Goal: Check status: Check status

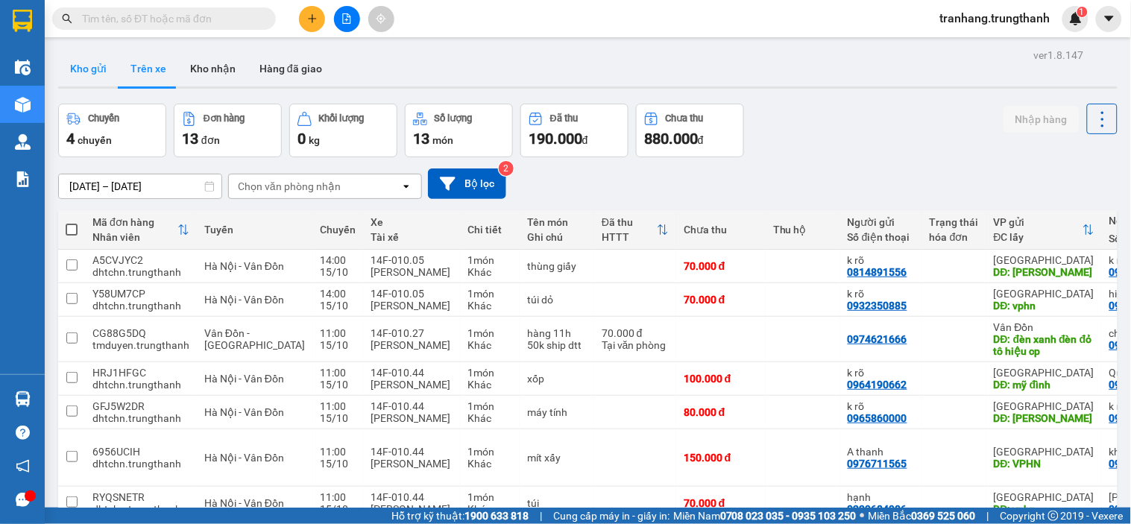
click at [84, 63] on button "Kho gửi" at bounding box center [88, 69] width 60 height 36
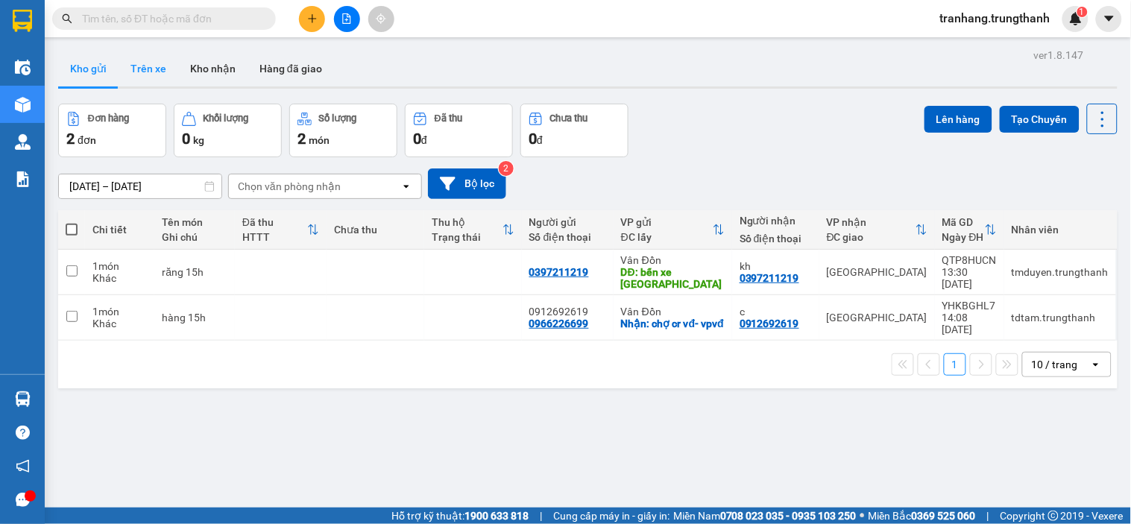
click at [142, 64] on button "Trên xe" at bounding box center [149, 69] width 60 height 36
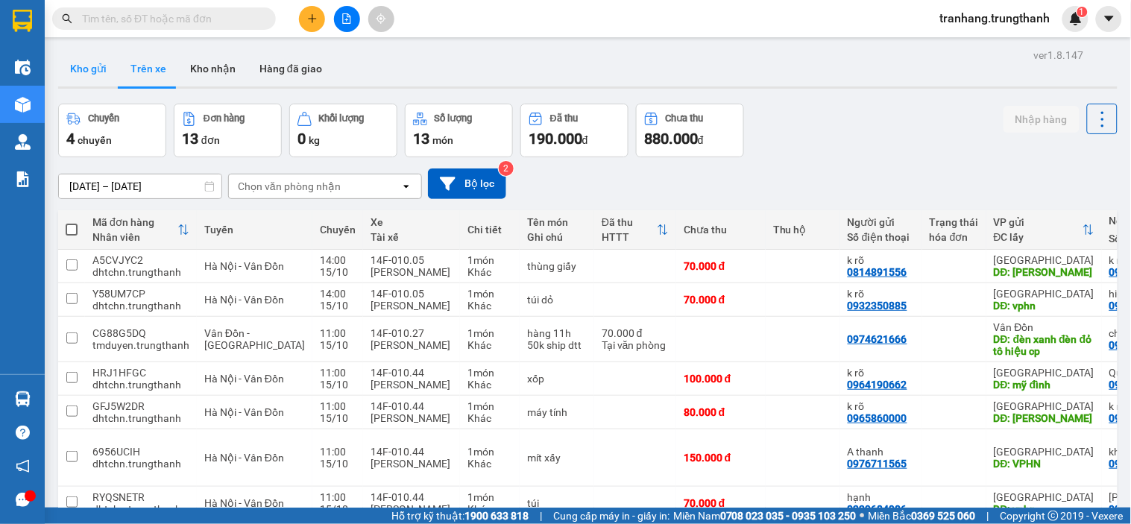
click at [79, 61] on button "Kho gửi" at bounding box center [88, 69] width 60 height 36
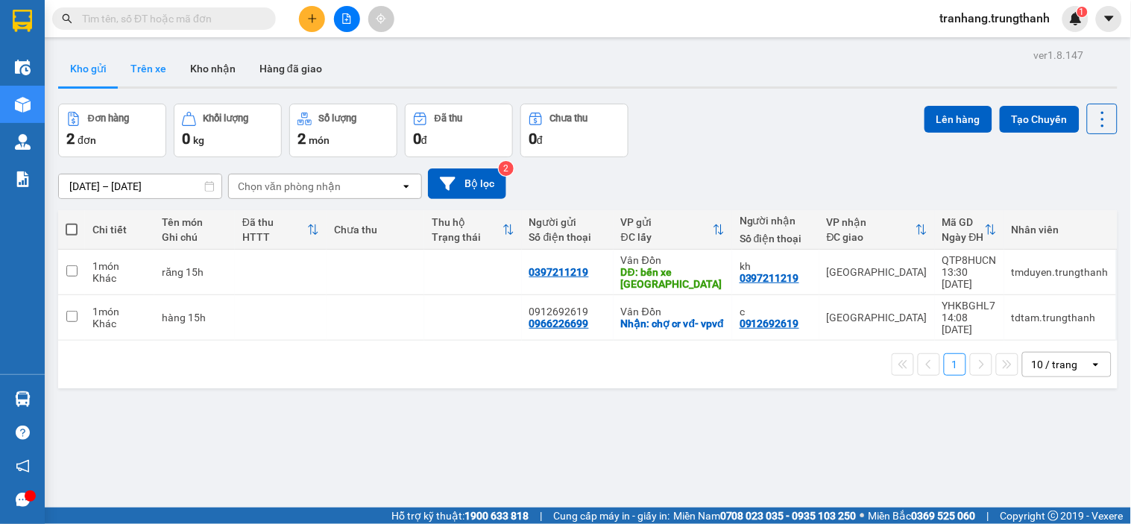
click at [151, 72] on button "Trên xe" at bounding box center [149, 69] width 60 height 36
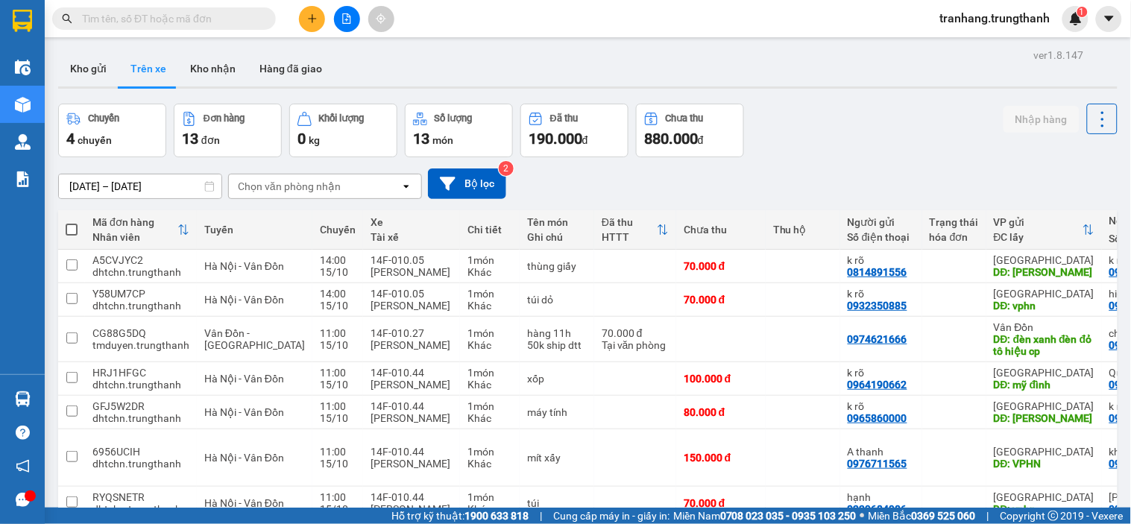
click at [78, 188] on input "[DATE] – [DATE]" at bounding box center [140, 186] width 163 height 24
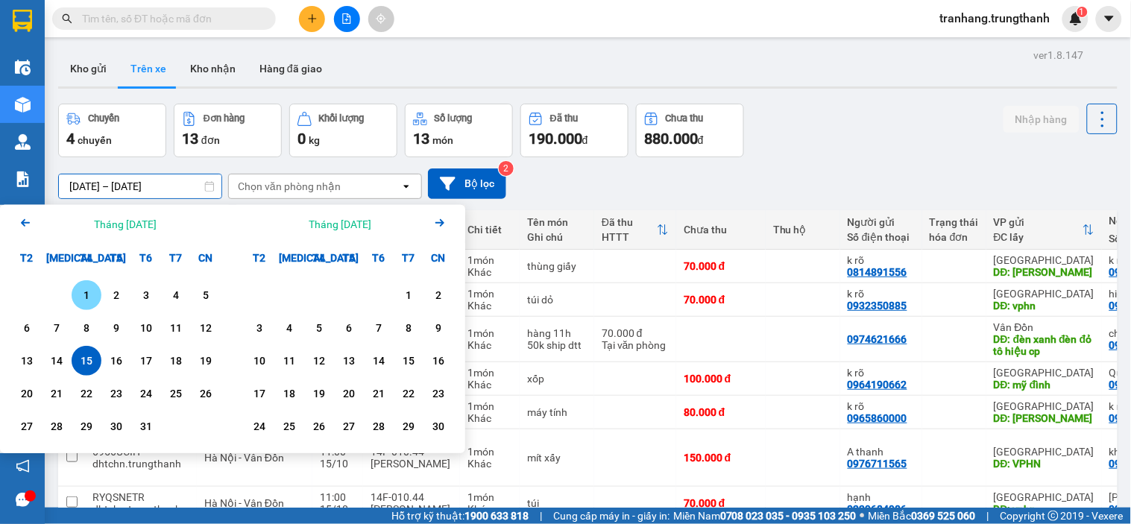
click at [92, 294] on div "1" at bounding box center [86, 295] width 21 height 18
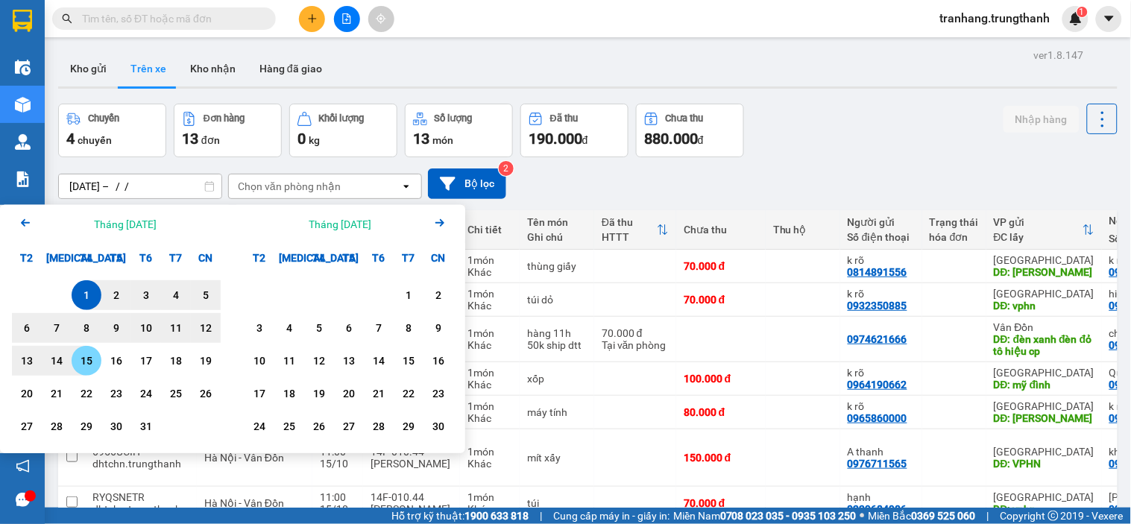
click at [87, 364] on div "15" at bounding box center [86, 361] width 21 height 18
type input "[DATE] – [DATE]"
